Goal: Task Accomplishment & Management: Use online tool/utility

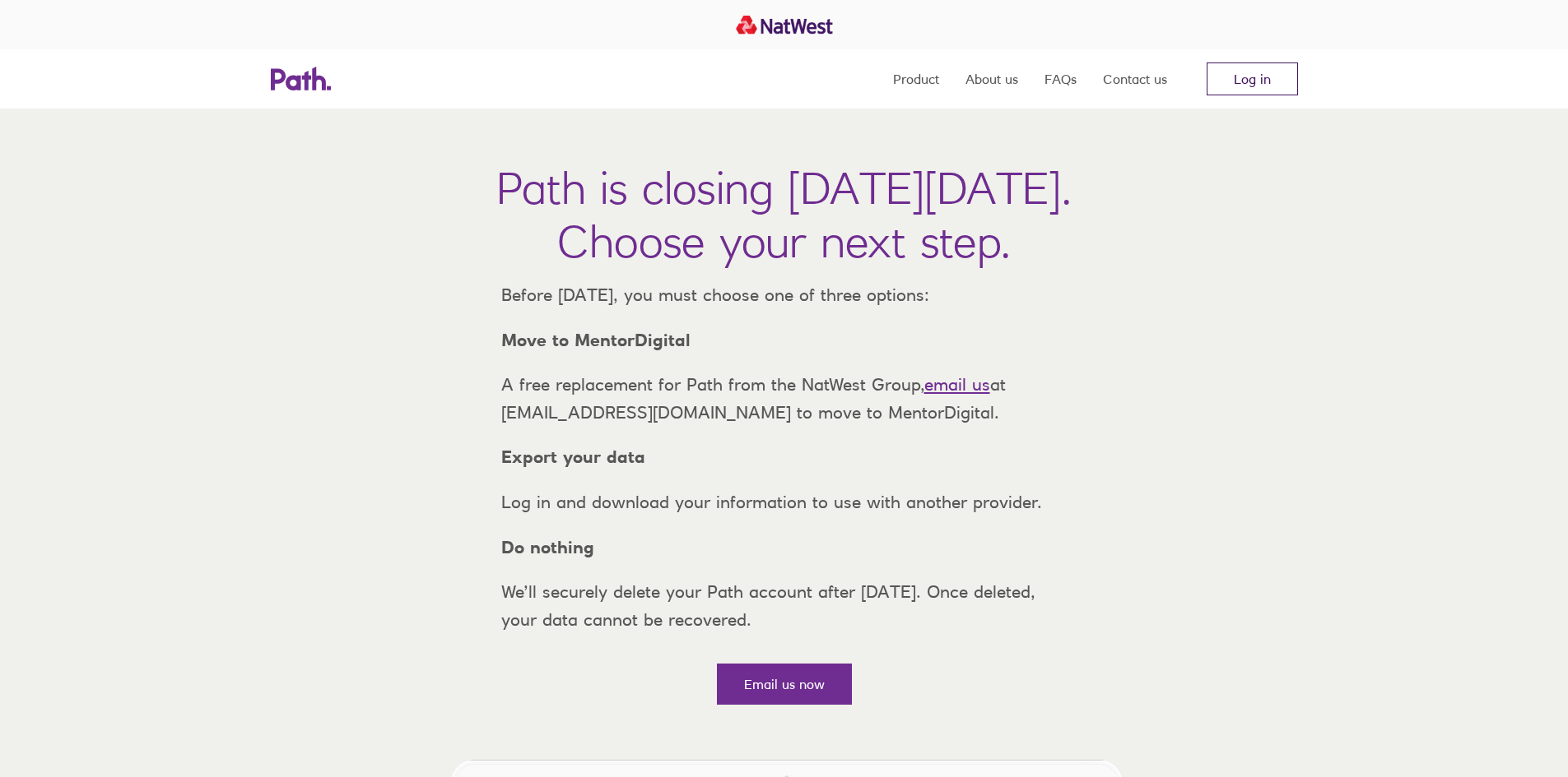
click at [1232, 82] on link "Log in" at bounding box center [1252, 79] width 92 height 33
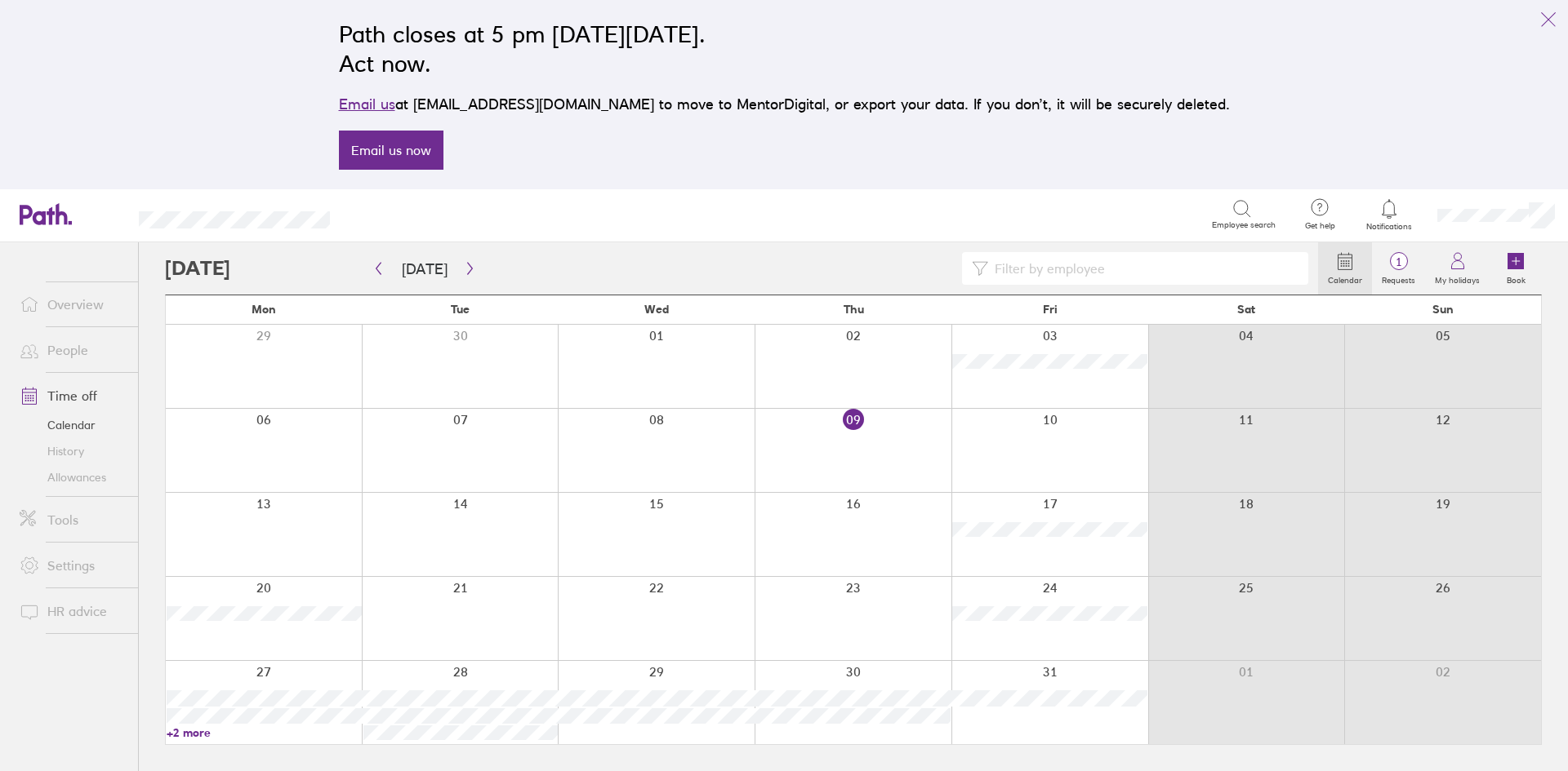
click at [69, 520] on link "Tools" at bounding box center [73, 520] width 132 height 33
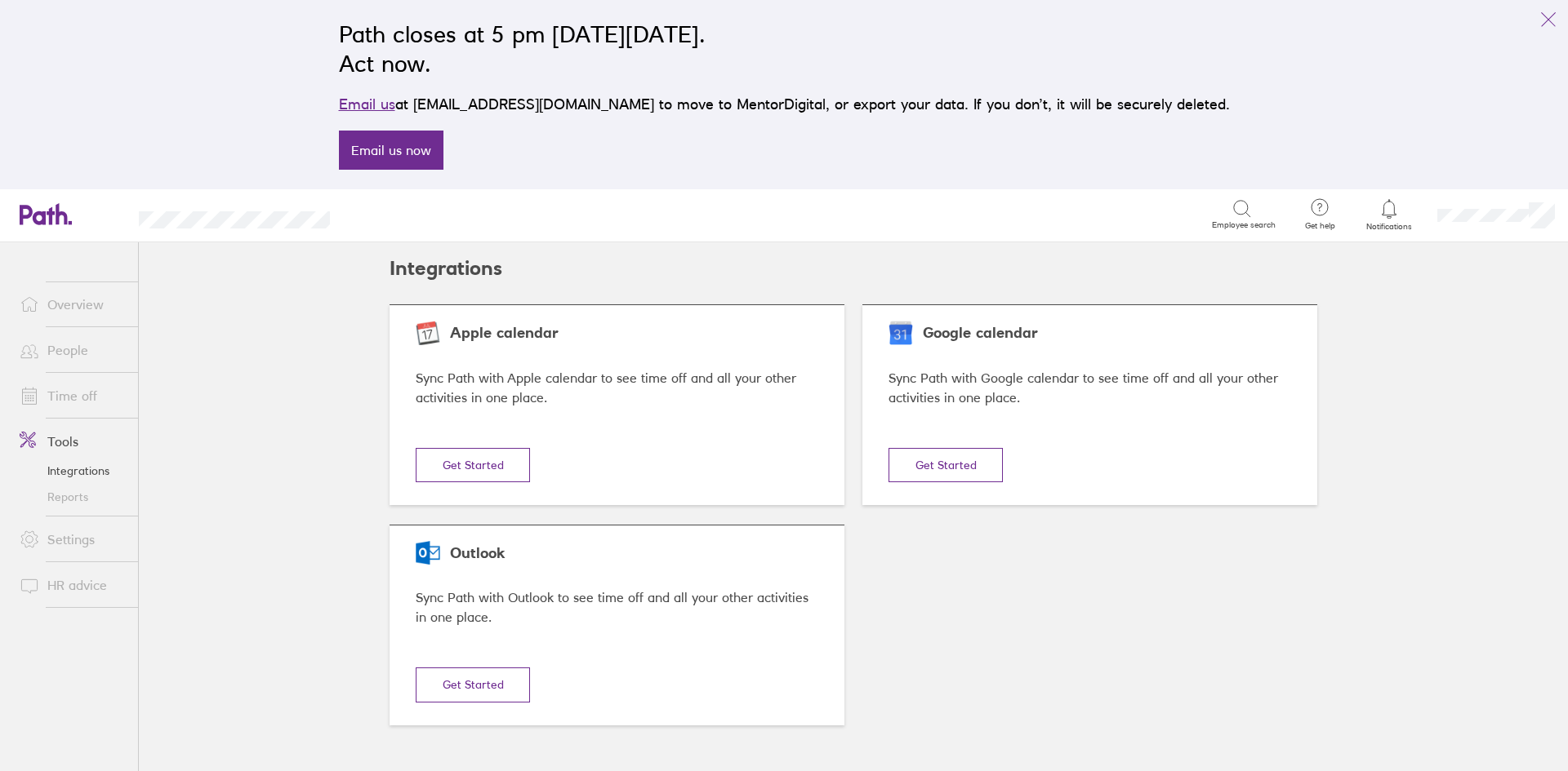
click at [79, 494] on link "Reports" at bounding box center [73, 497] width 132 height 26
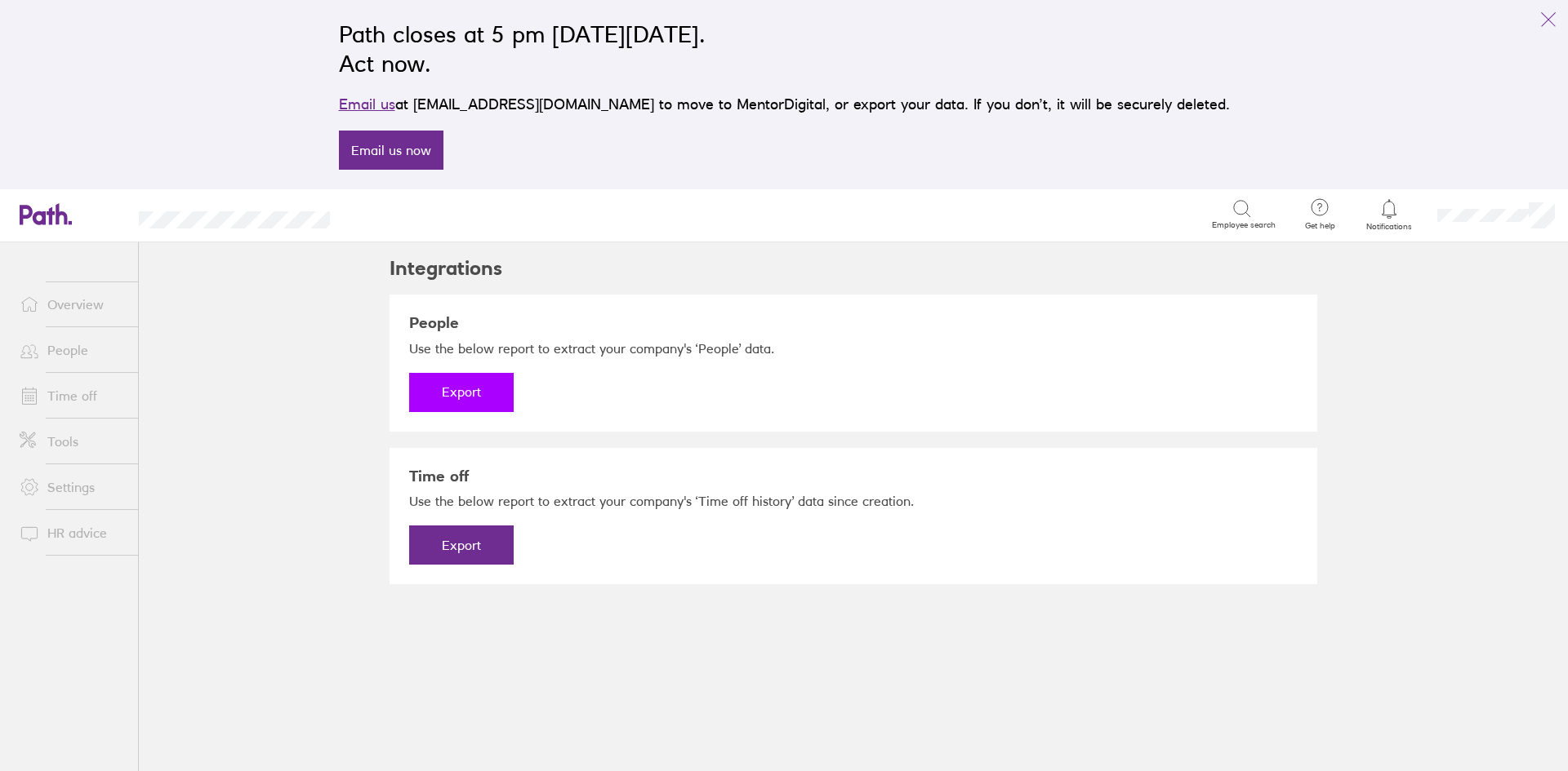
click at [474, 388] on button "Export" at bounding box center [461, 392] width 105 height 39
click at [467, 388] on link "Download" at bounding box center [461, 392] width 105 height 39
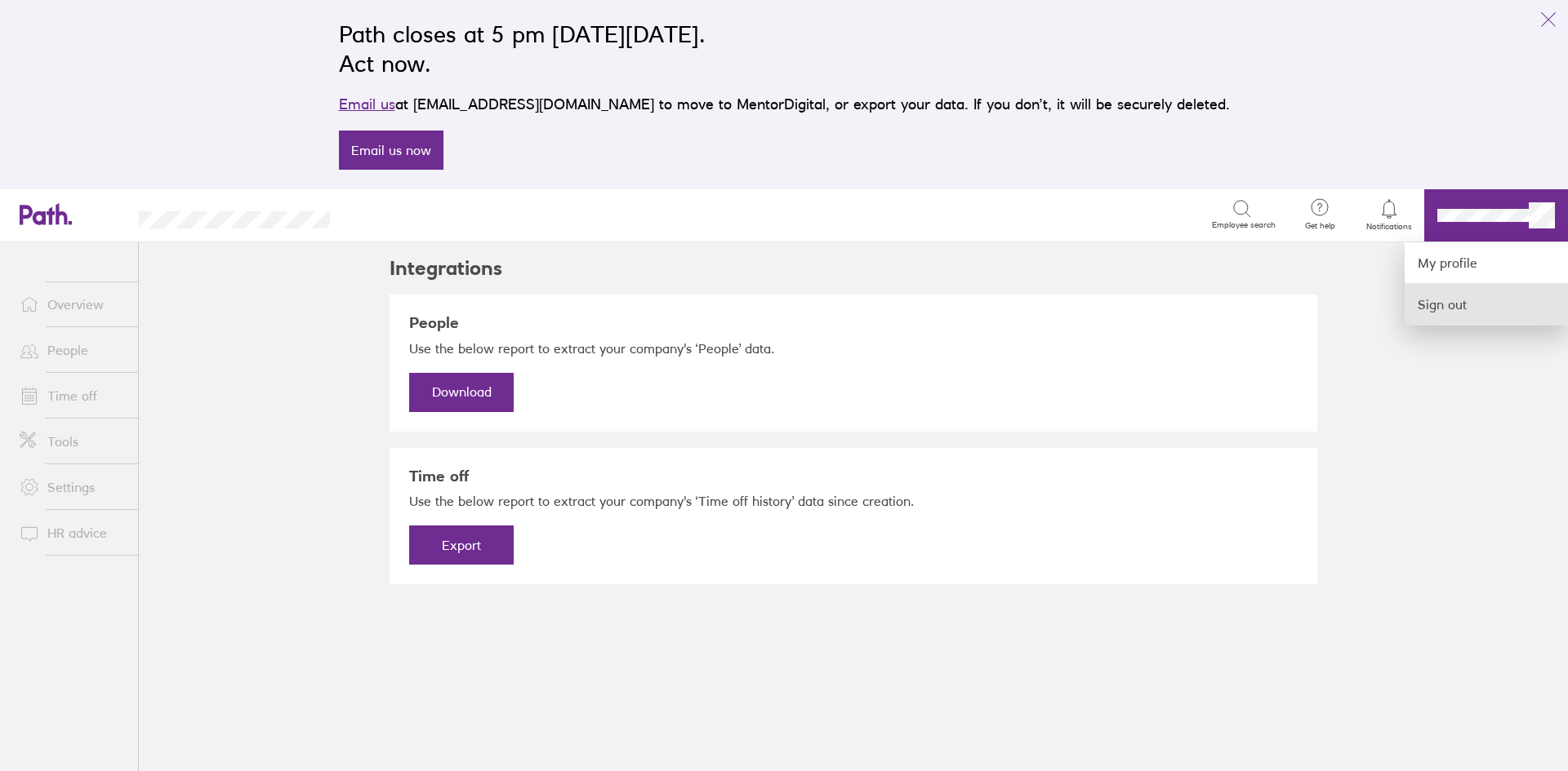
click at [1427, 308] on link "Sign out" at bounding box center [1486, 304] width 164 height 41
